Goal: Task Accomplishment & Management: Use online tool/utility

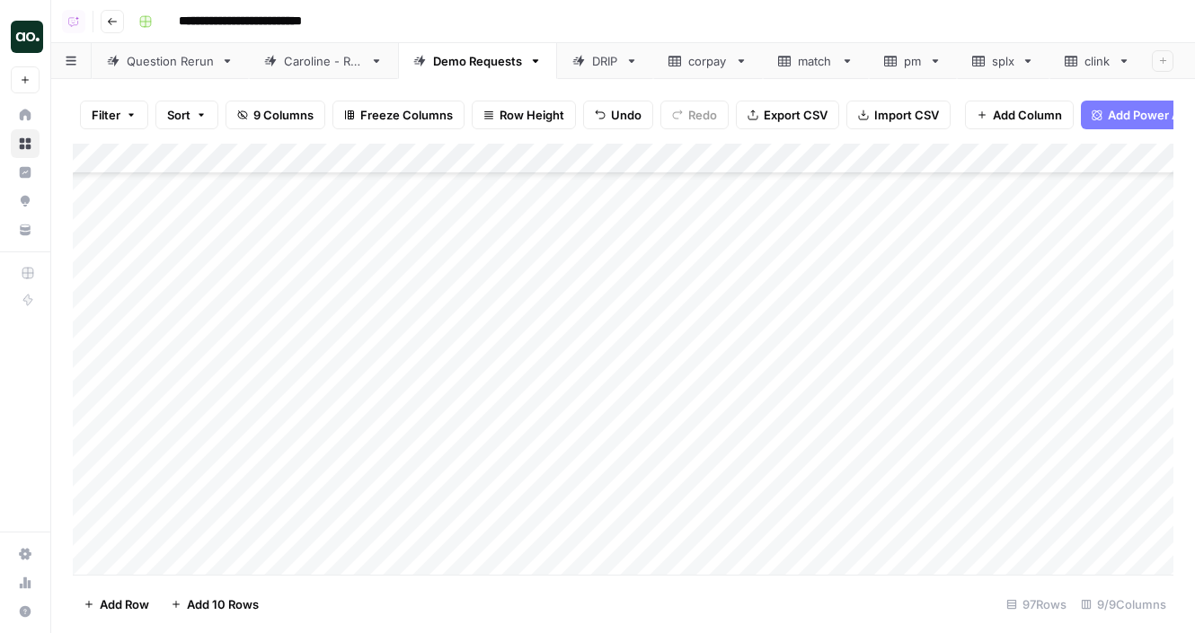
scroll to position [2591, 0]
click at [790, 160] on div "Add Column" at bounding box center [623, 359] width 1100 height 431
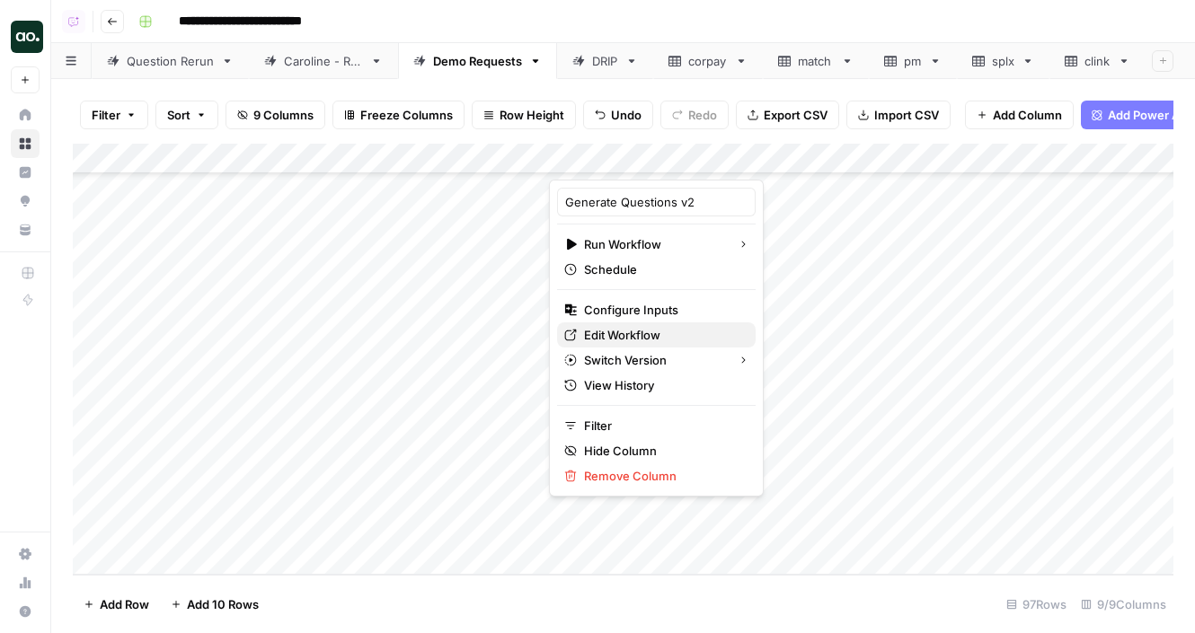
click at [643, 335] on span "Edit Workflow" at bounding box center [662, 335] width 157 height 18
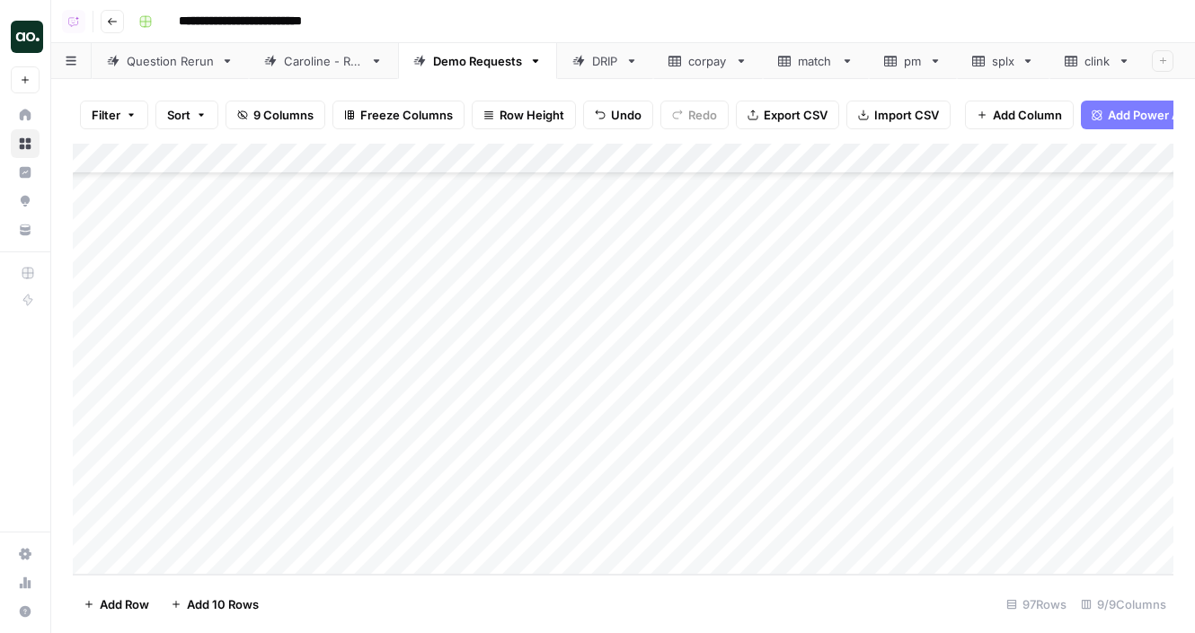
click at [315, 68] on div "Caroline - Run" at bounding box center [323, 61] width 79 height 18
